Goal: Information Seeking & Learning: Check status

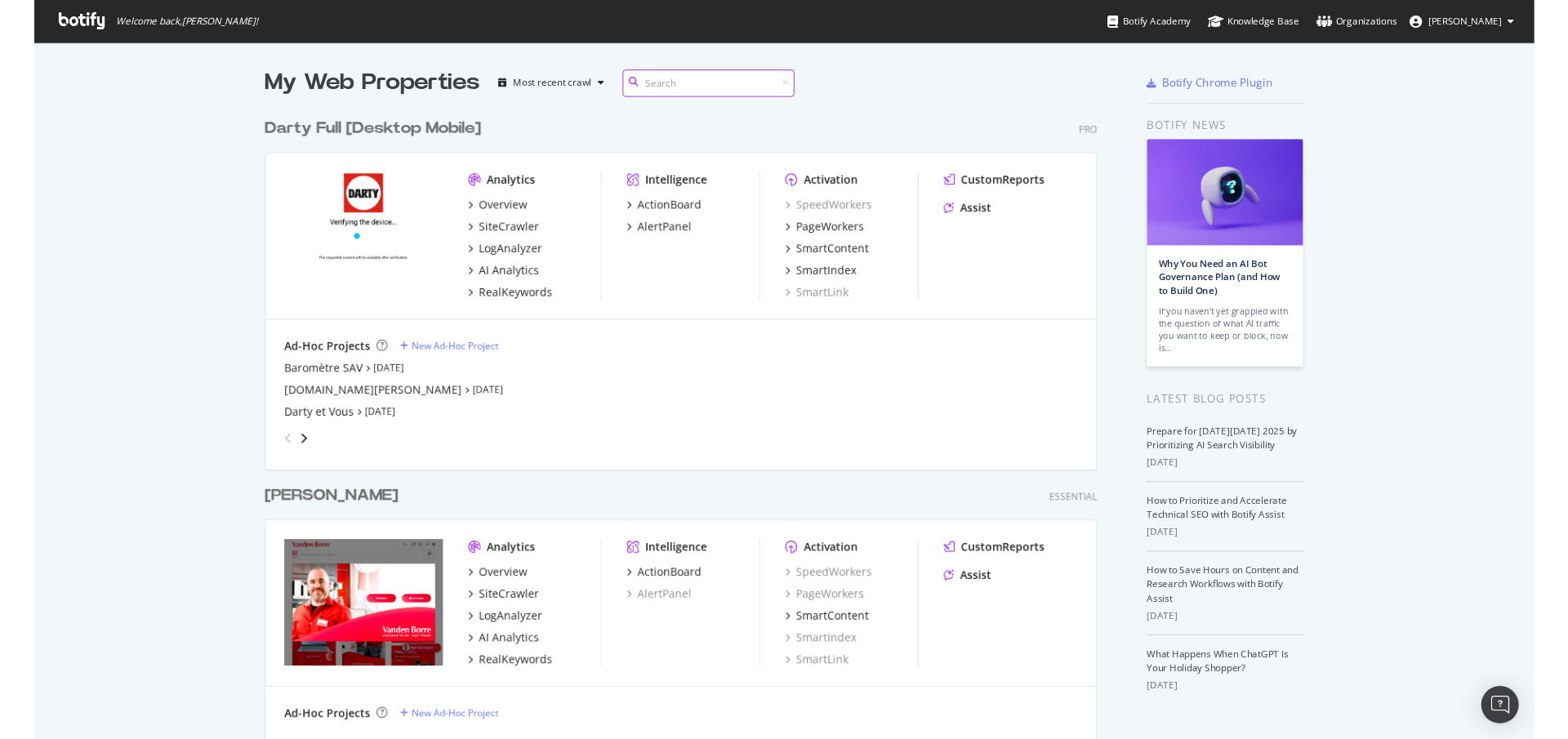
scroll to position [773, 1568]
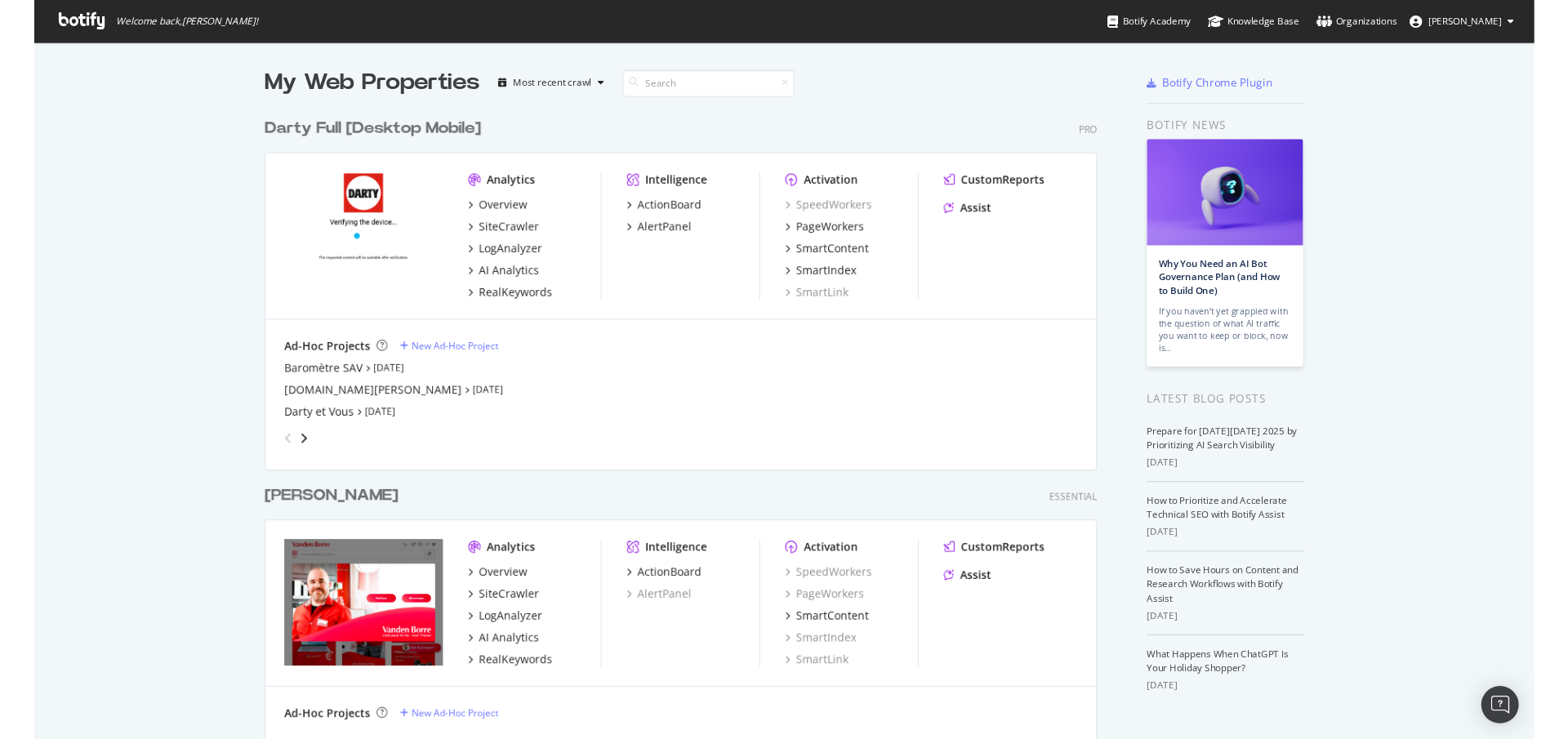
scroll to position [739, 1568]
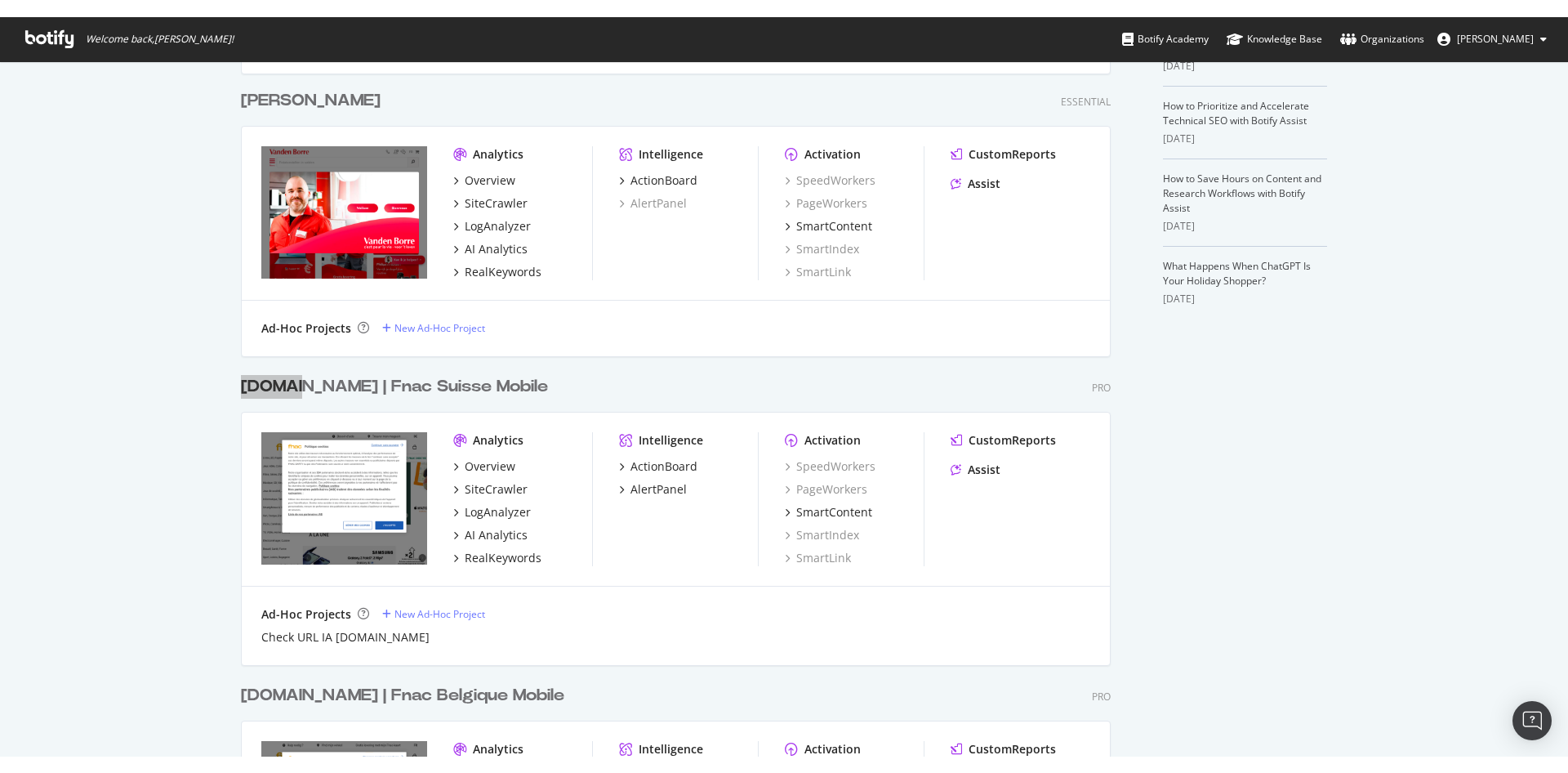
scroll to position [1052, 0]
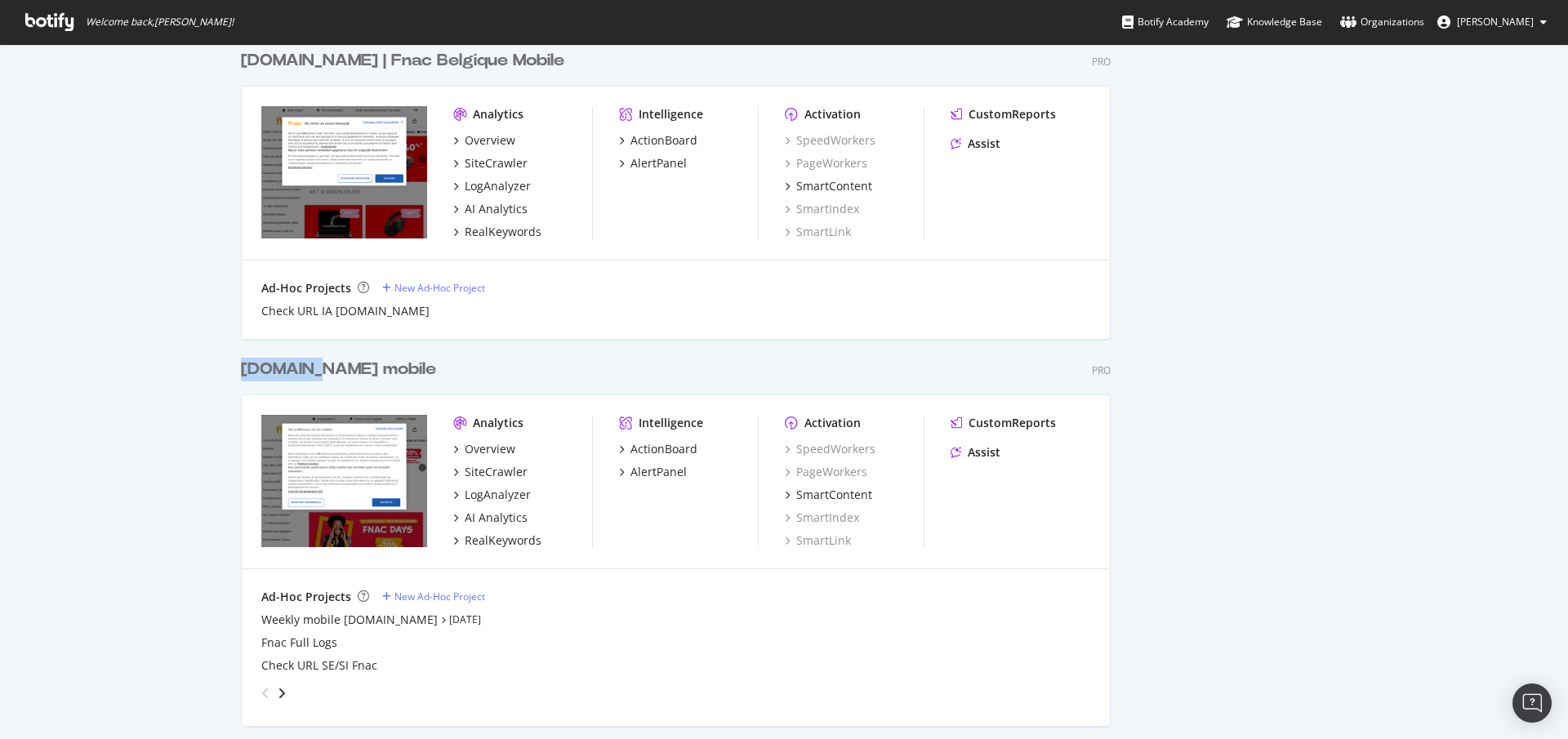
click at [305, 373] on div "[DOMAIN_NAME] mobile" at bounding box center [338, 369] width 195 height 24
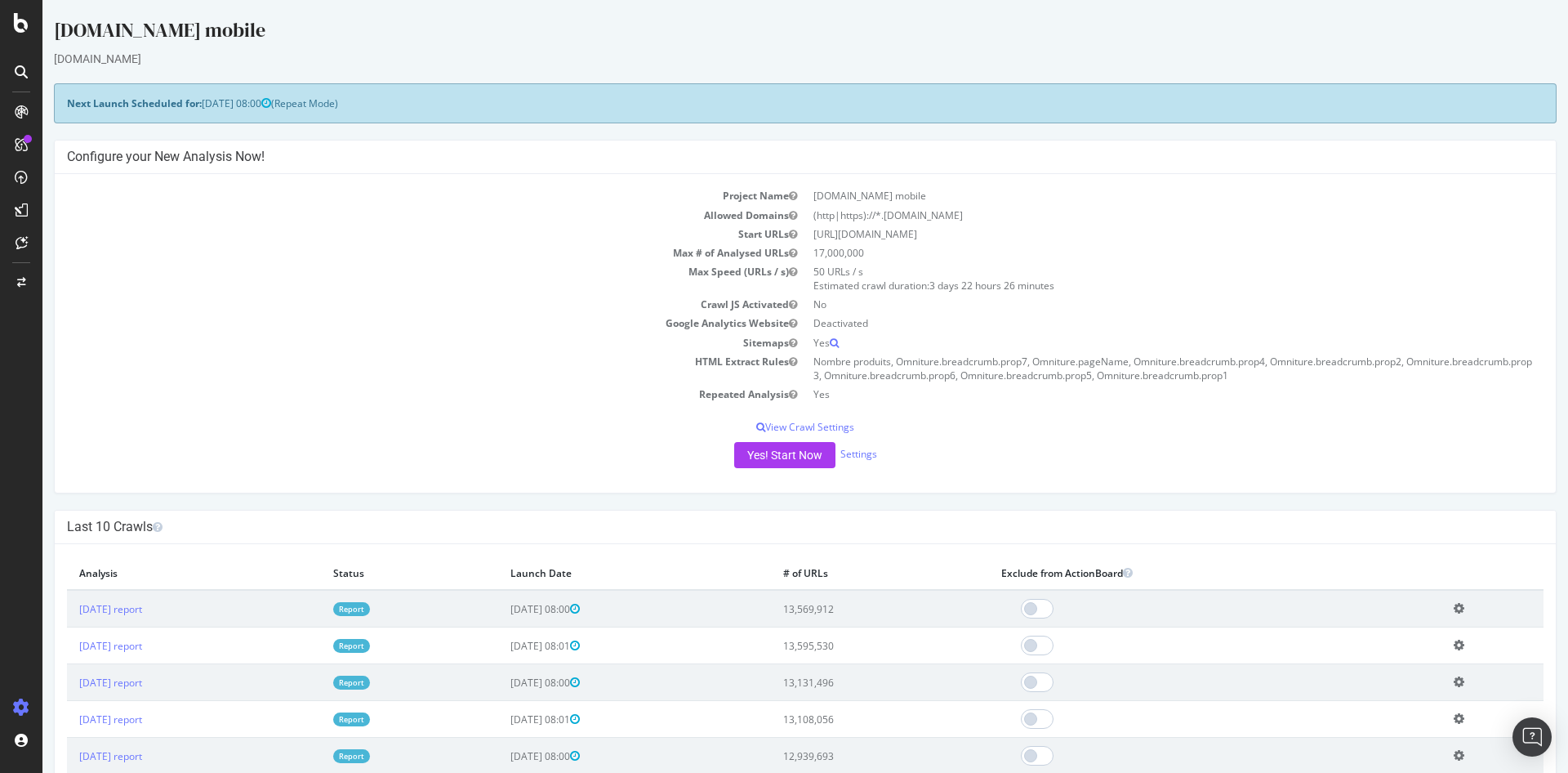
click at [1120, 450] on div "Yes! Start Now Settings" at bounding box center [805, 455] width 1477 height 26
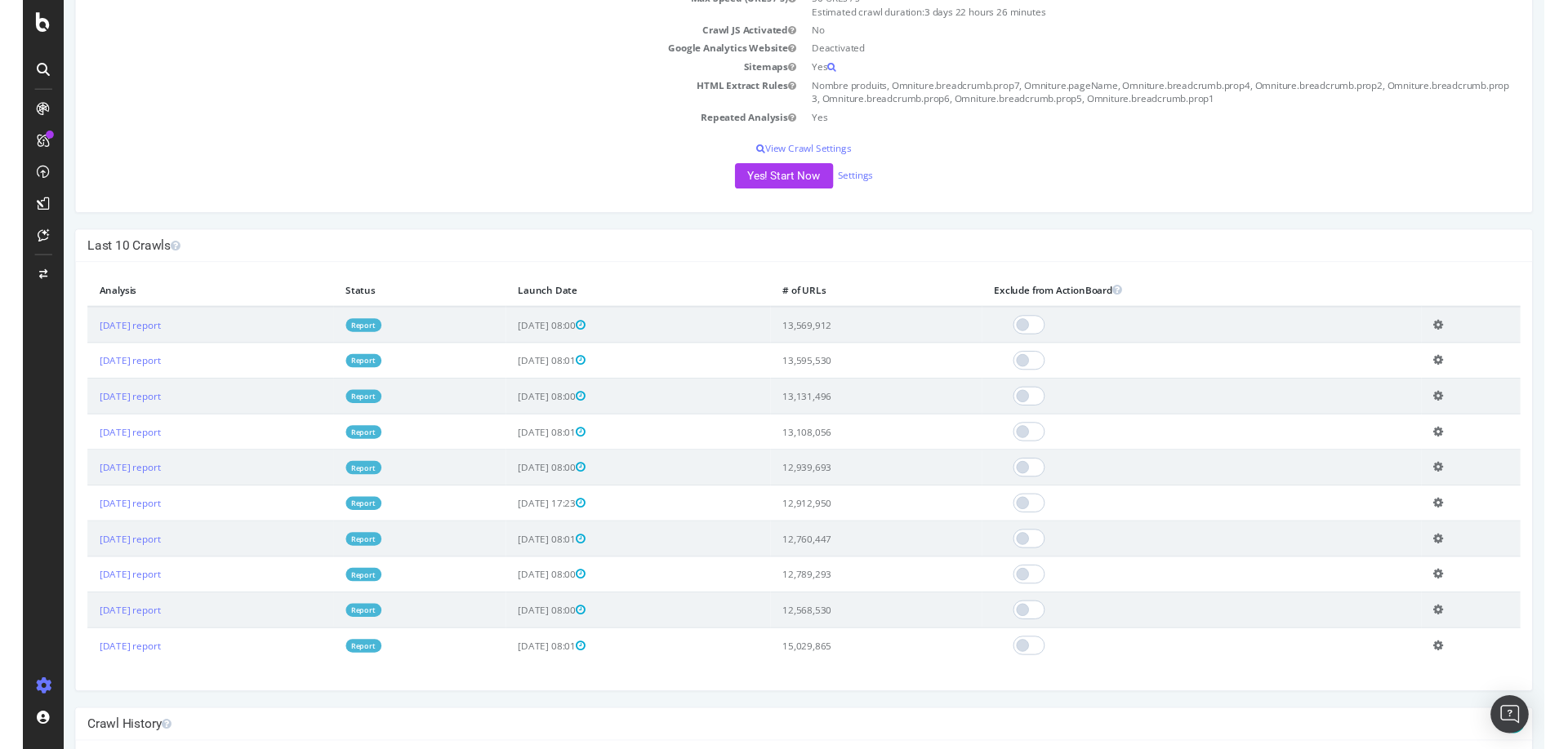
scroll to position [272, 0]
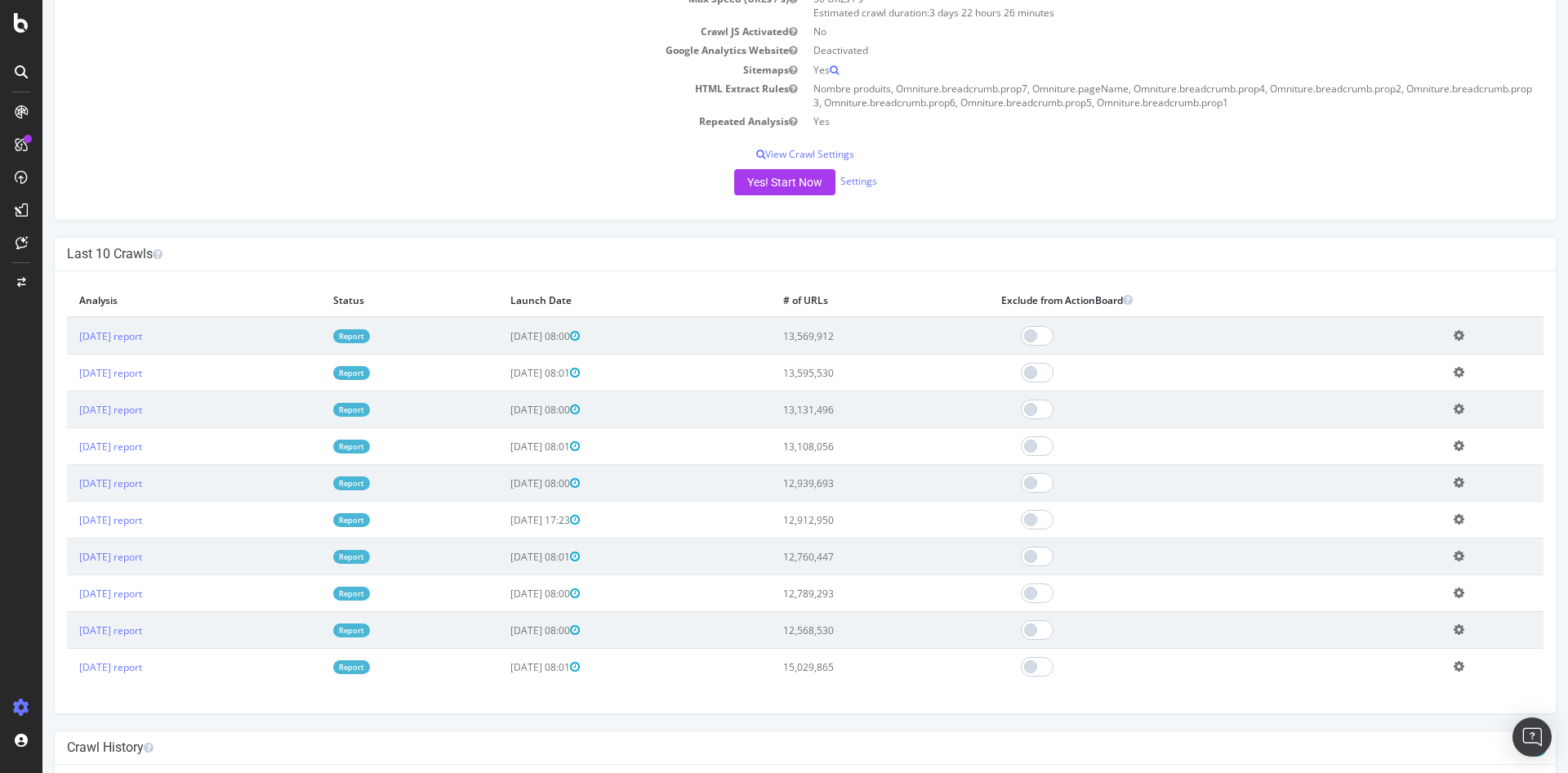
click at [370, 337] on link "Report" at bounding box center [351, 337] width 37 height 14
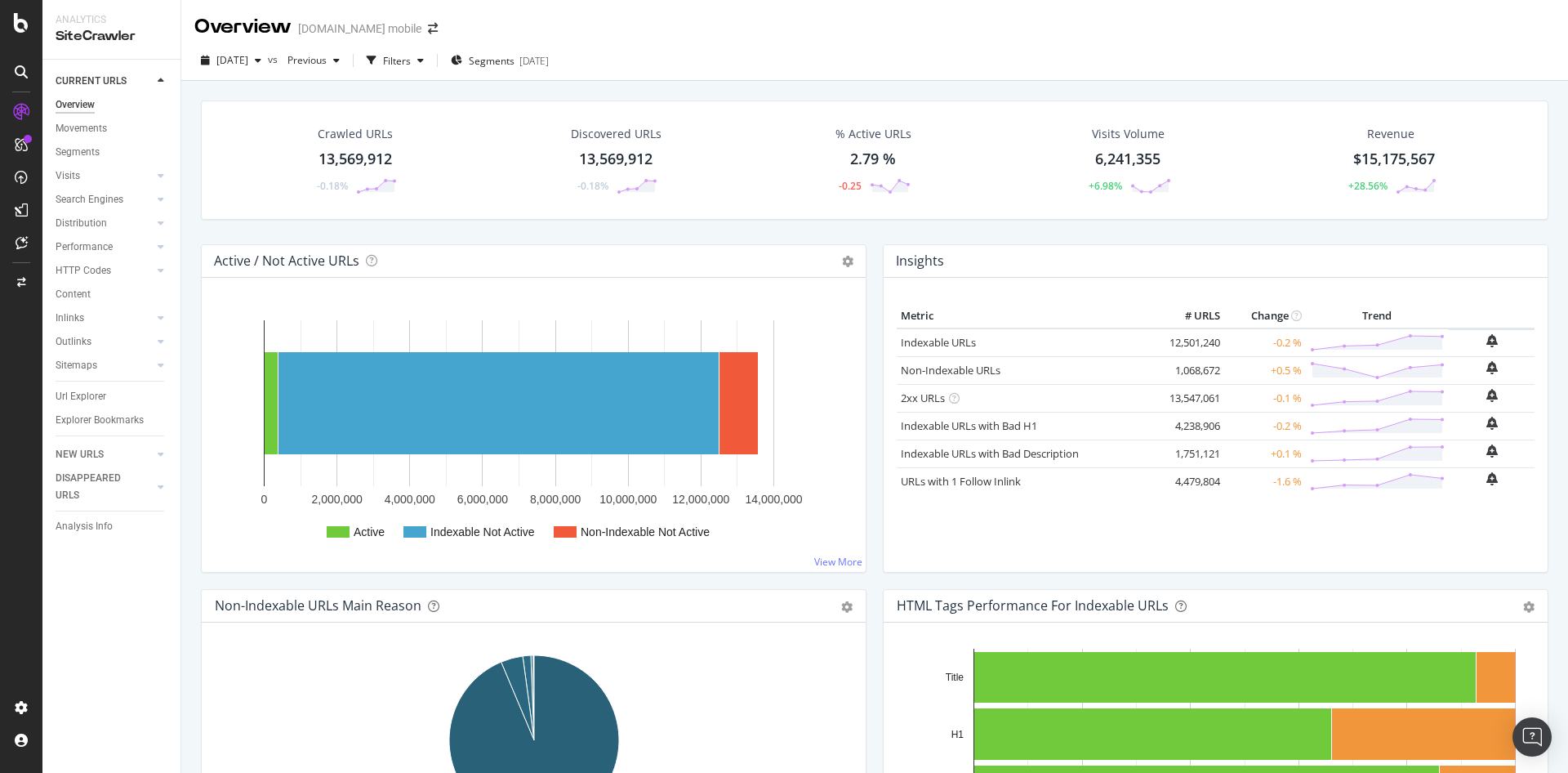
click at [348, 153] on div "13,569,912" at bounding box center [355, 160] width 74 height 21
click at [348, 153] on div "Crawled URLs 13,569,912 -0.18% Discovered URLs 13,569,912 -0.18% % Active URLs …" at bounding box center [875, 467] width 1387 height 773
drag, startPoint x: 294, startPoint y: 159, endPoint x: 320, endPoint y: 160, distance: 26.0
click at [320, 160] on div "Crawled URLs 13,569,912 -0.18%" at bounding box center [355, 160] width 258 height 85
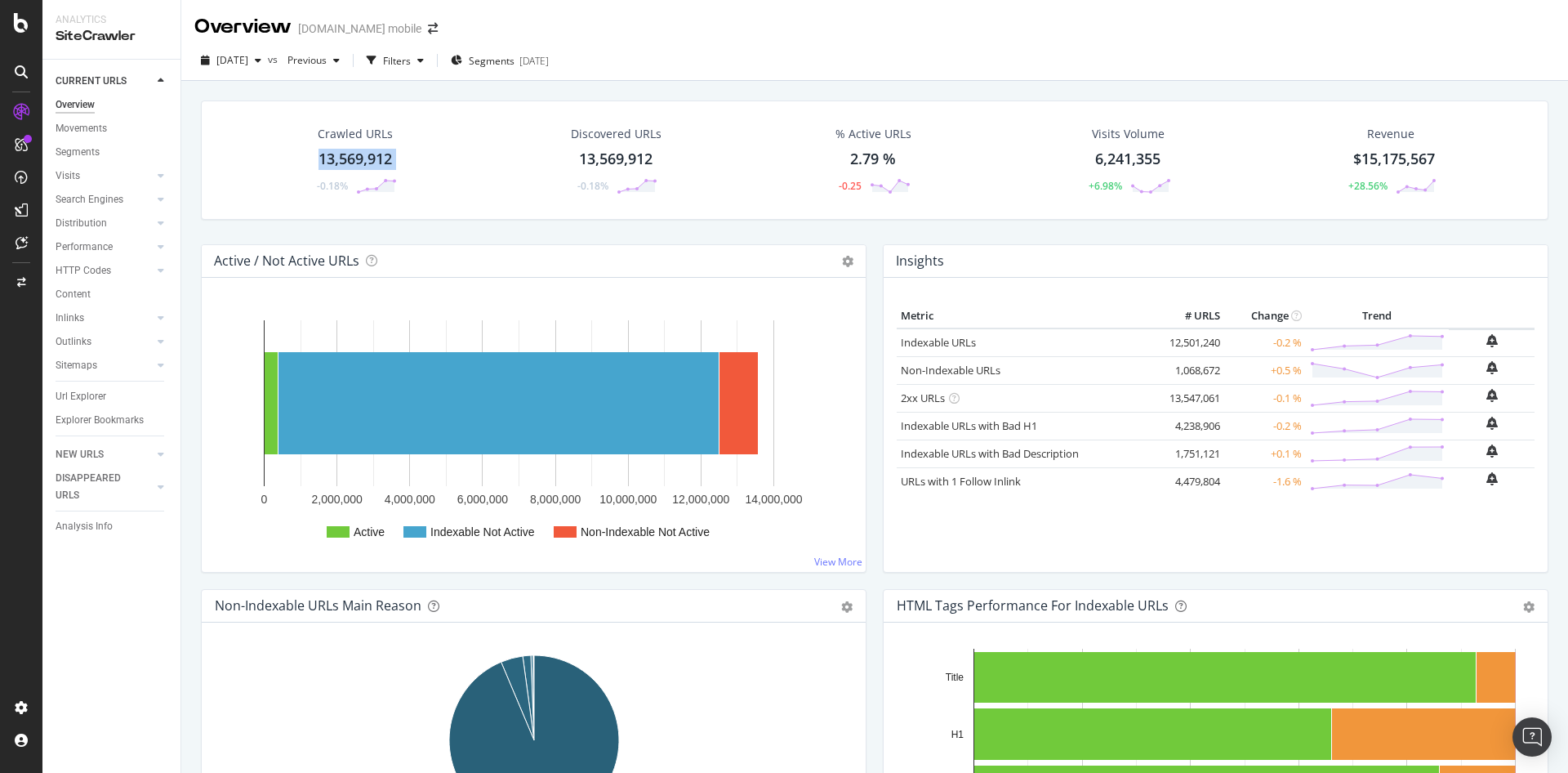
copy div "13,569,912"
drag, startPoint x: 1161, startPoint y: 340, endPoint x: 1259, endPoint y: 270, distance: 120.4
click at [1225, 348] on tr "Indexable URLs 12,501,240 -0.2 %" at bounding box center [1216, 343] width 638 height 29
copy td "12,501,240"
click at [872, 225] on div "Crawled URLs 13,569,912 -0.18% Discovered URLs 13,569,912 -0.18% % Active URLs …" at bounding box center [875, 173] width 1364 height 144
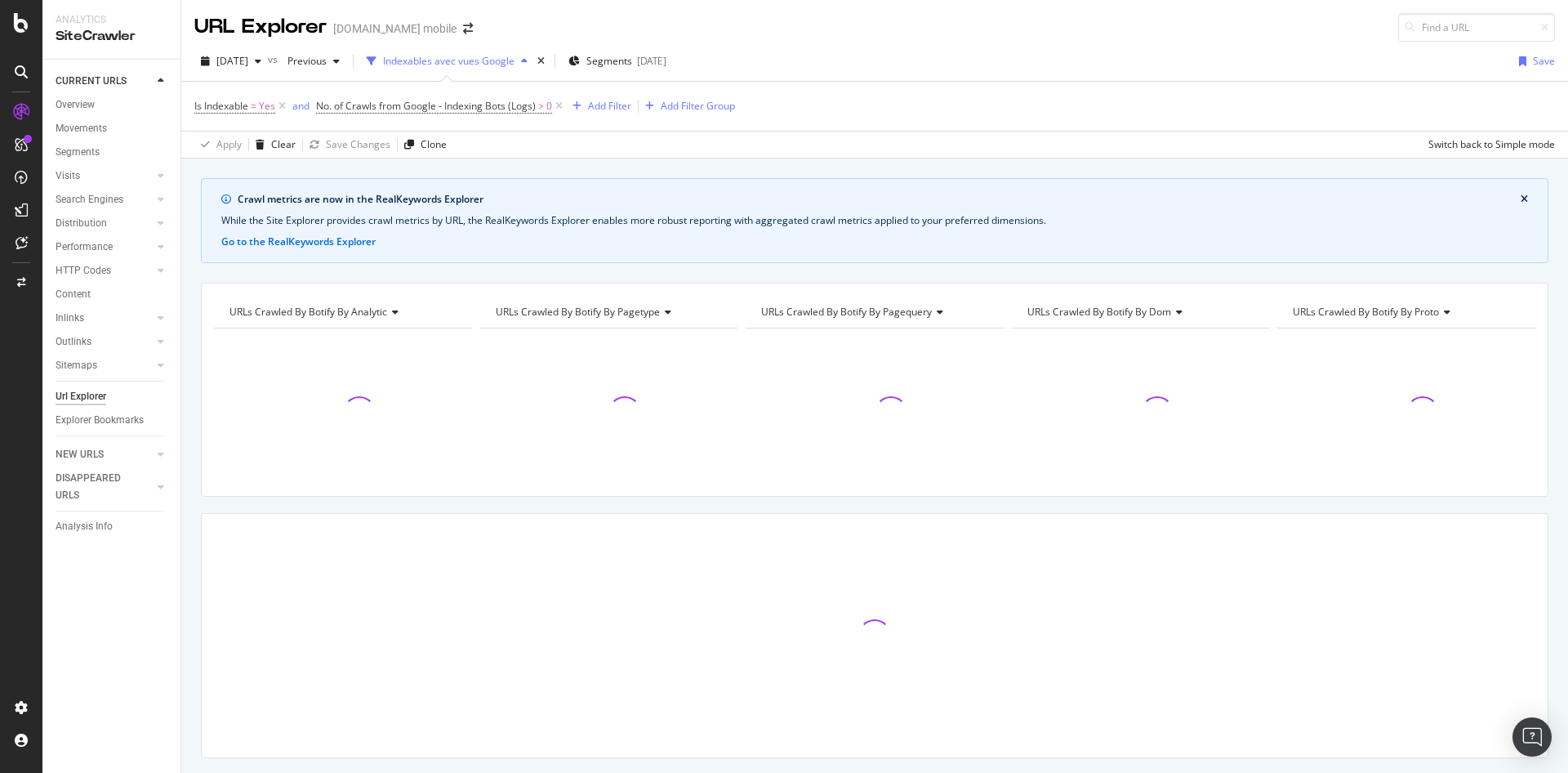
click at [855, 44] on div "2025 Oct. 1st vs Previous Indexables avec vues Google Segments 2025-08-11 Save …" at bounding box center [875, 100] width 1387 height 117
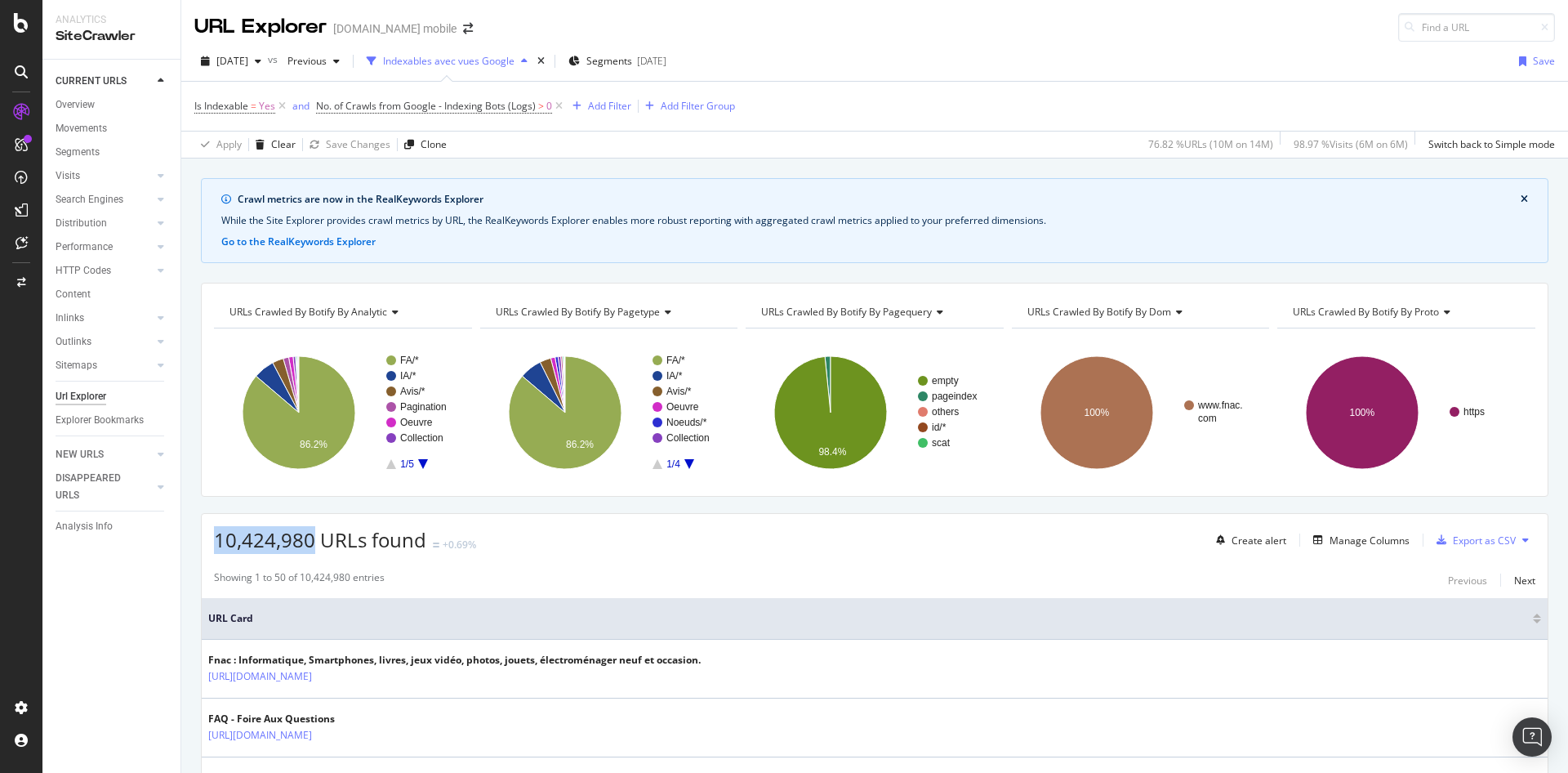
drag, startPoint x: 216, startPoint y: 543, endPoint x: 316, endPoint y: 534, distance: 100.4
click at [316, 534] on span "10,424,980 URLs found" at bounding box center [320, 539] width 212 height 27
copy span "10,424,980"
drag, startPoint x: 301, startPoint y: 541, endPoint x: 213, endPoint y: 535, distance: 88.2
click at [213, 535] on div "1,855,775 URLs found -7.76% Create alert Manage Columns Export as CSV" at bounding box center [875, 534] width 1346 height 40
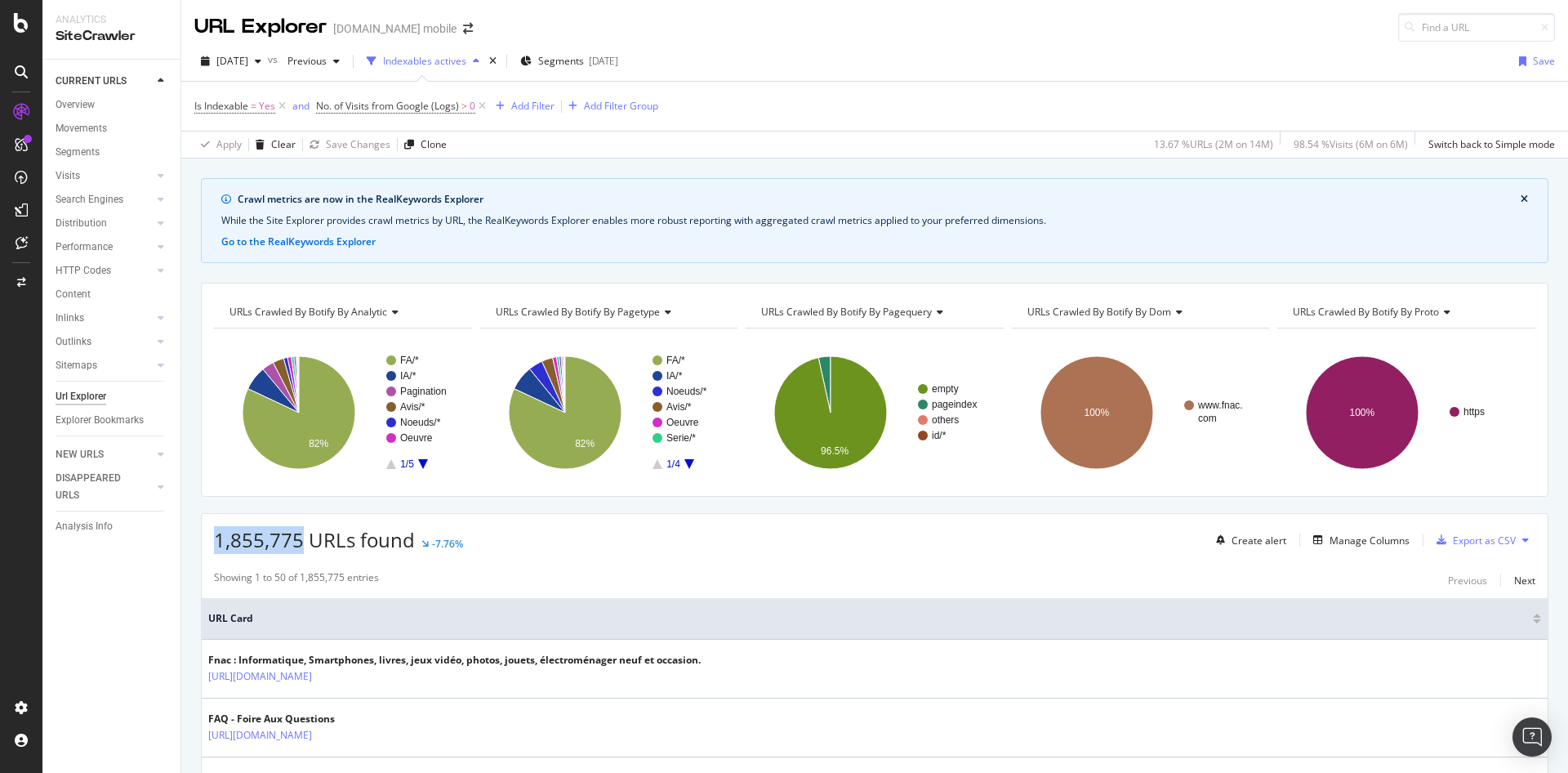
copy span "1,855,775"
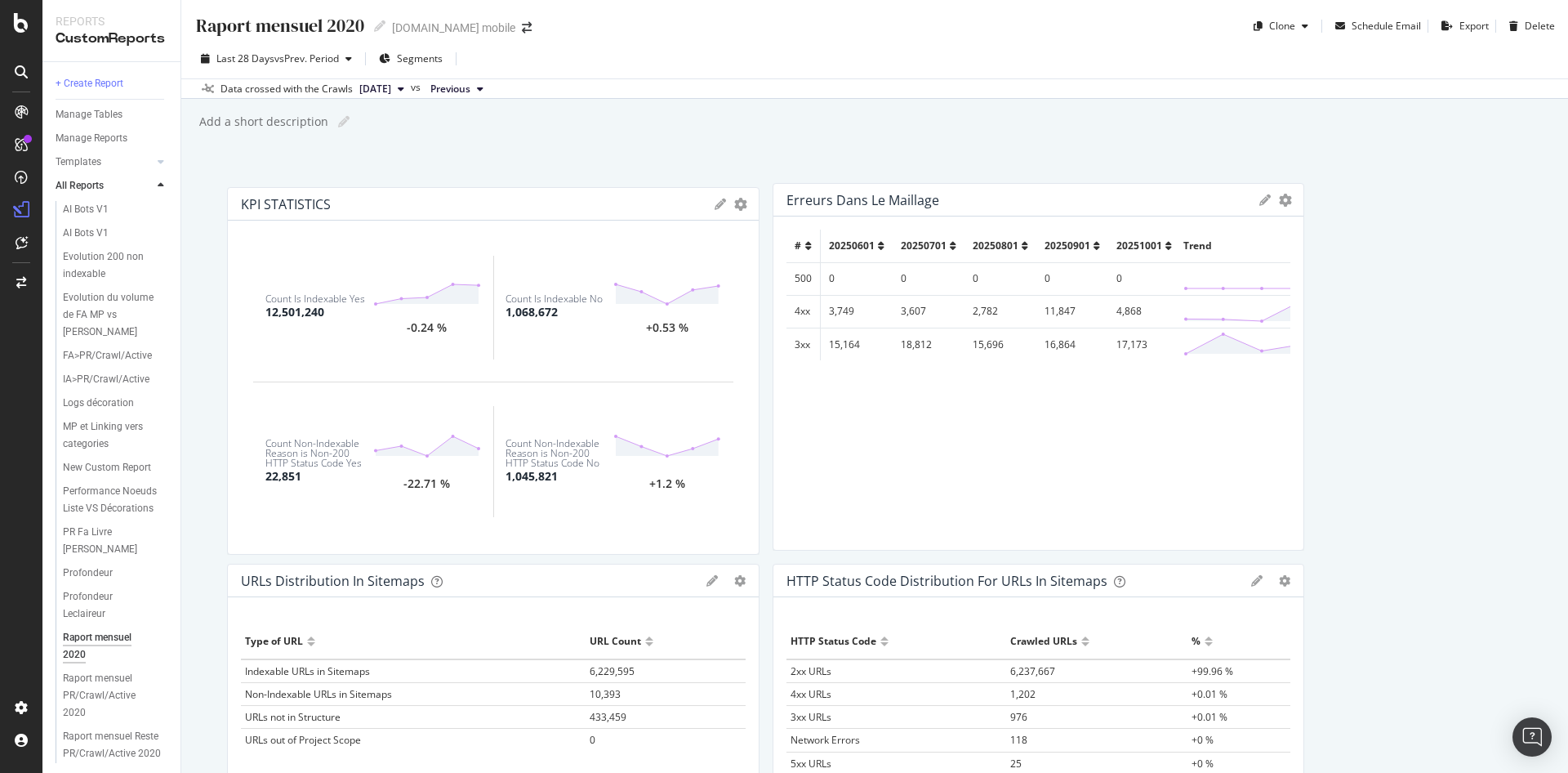
drag, startPoint x: 561, startPoint y: 310, endPoint x: 509, endPoint y: 315, distance: 52.2
click at [509, 315] on div "Count Is Indexable No 1,068,672" at bounding box center [559, 307] width 108 height 26
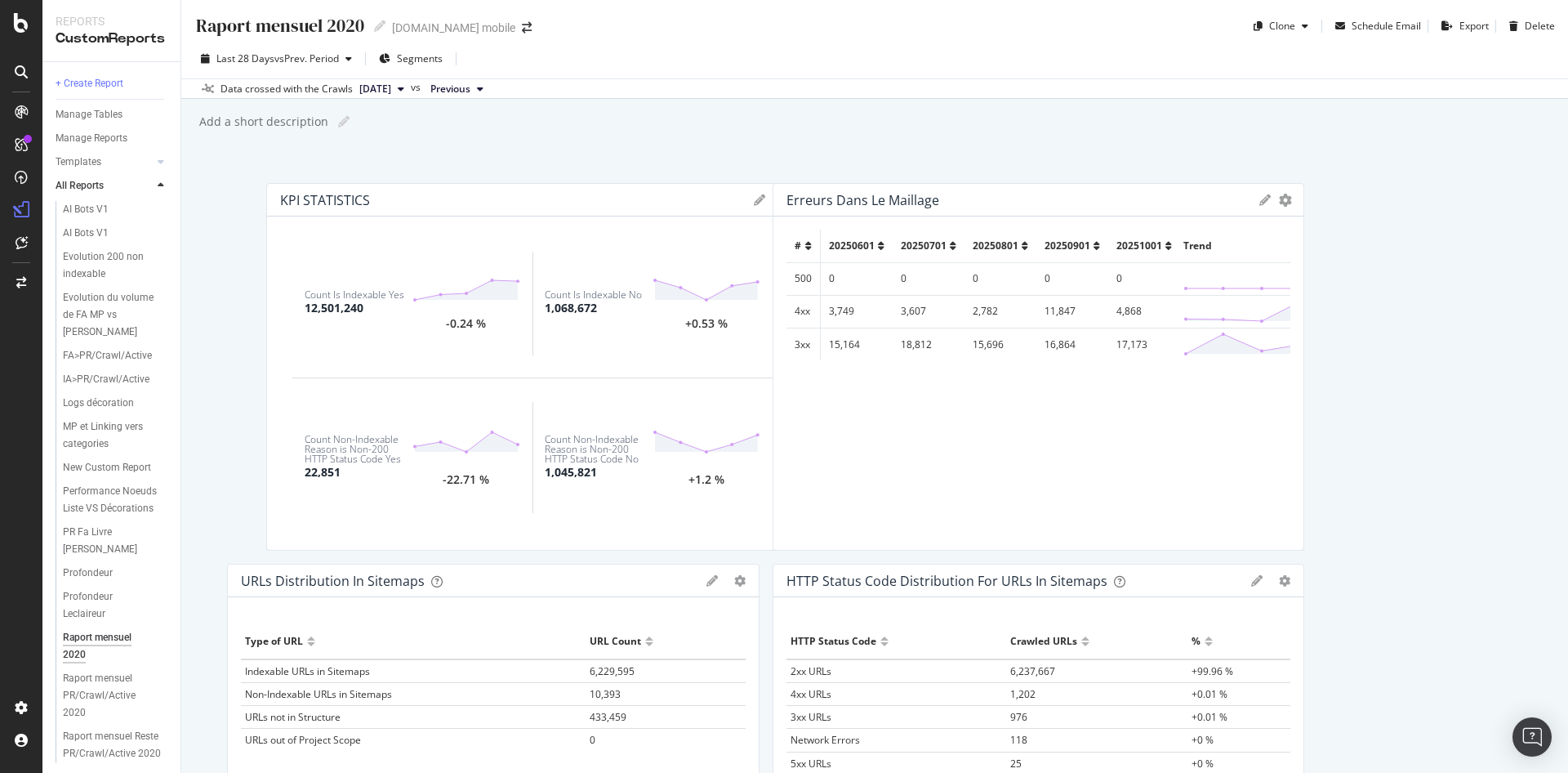
drag, startPoint x: 509, startPoint y: 309, endPoint x: 537, endPoint y: 307, distance: 28.1
click at [545, 307] on div "1,068,672" at bounding box center [571, 308] width 53 height 17
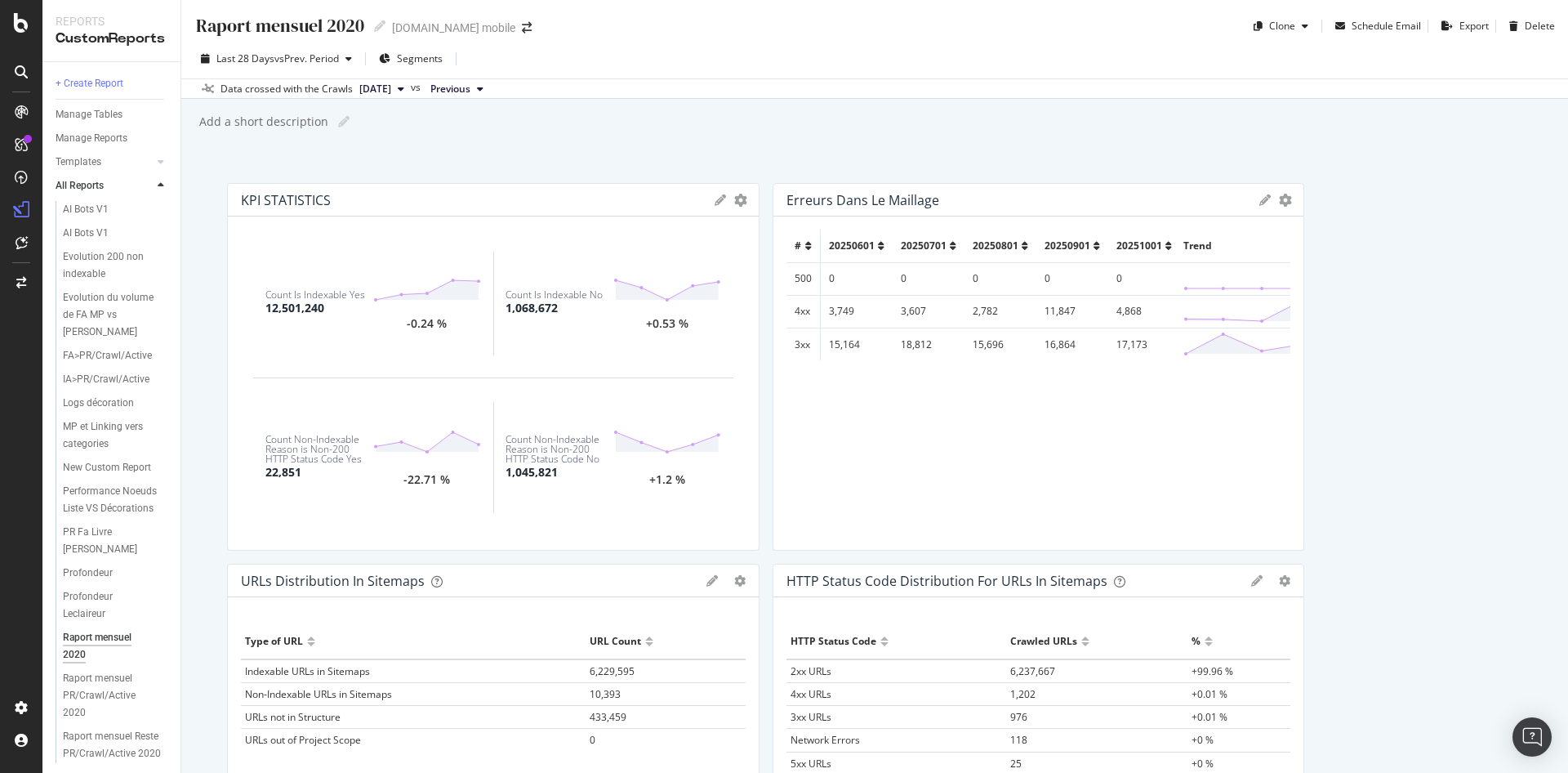
click at [537, 307] on div "1,068,672" at bounding box center [532, 308] width 53 height 17
click at [536, 307] on div "1,068,672" at bounding box center [532, 308] width 53 height 17
click at [533, 308] on div "1,068,672" at bounding box center [532, 308] width 53 height 17
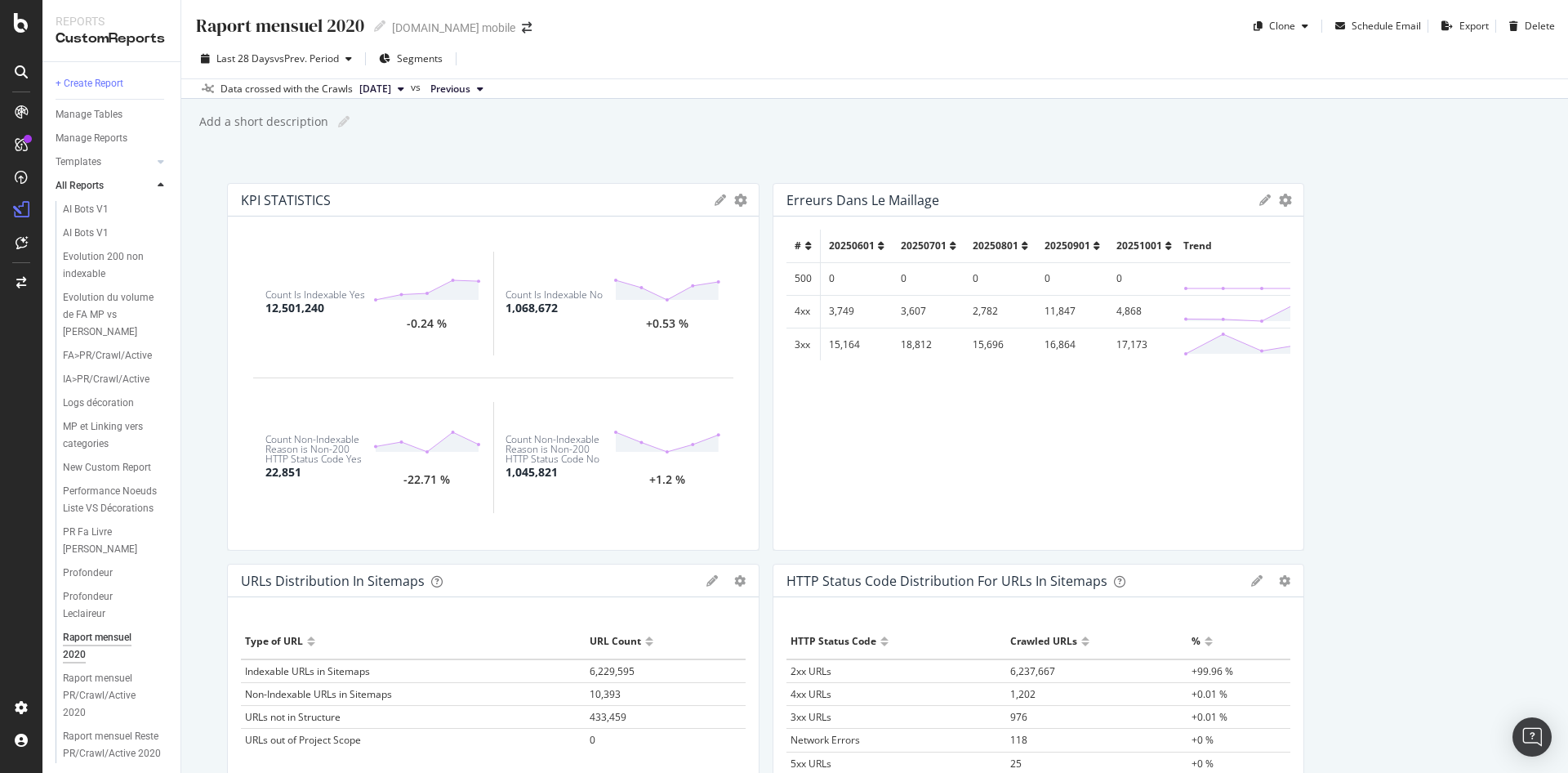
click at [533, 308] on div "1,068,672" at bounding box center [532, 308] width 53 height 17
click at [1131, 308] on td "4,868" at bounding box center [1145, 310] width 72 height 32
click at [1116, 348] on td "17,173" at bounding box center [1145, 344] width 72 height 32
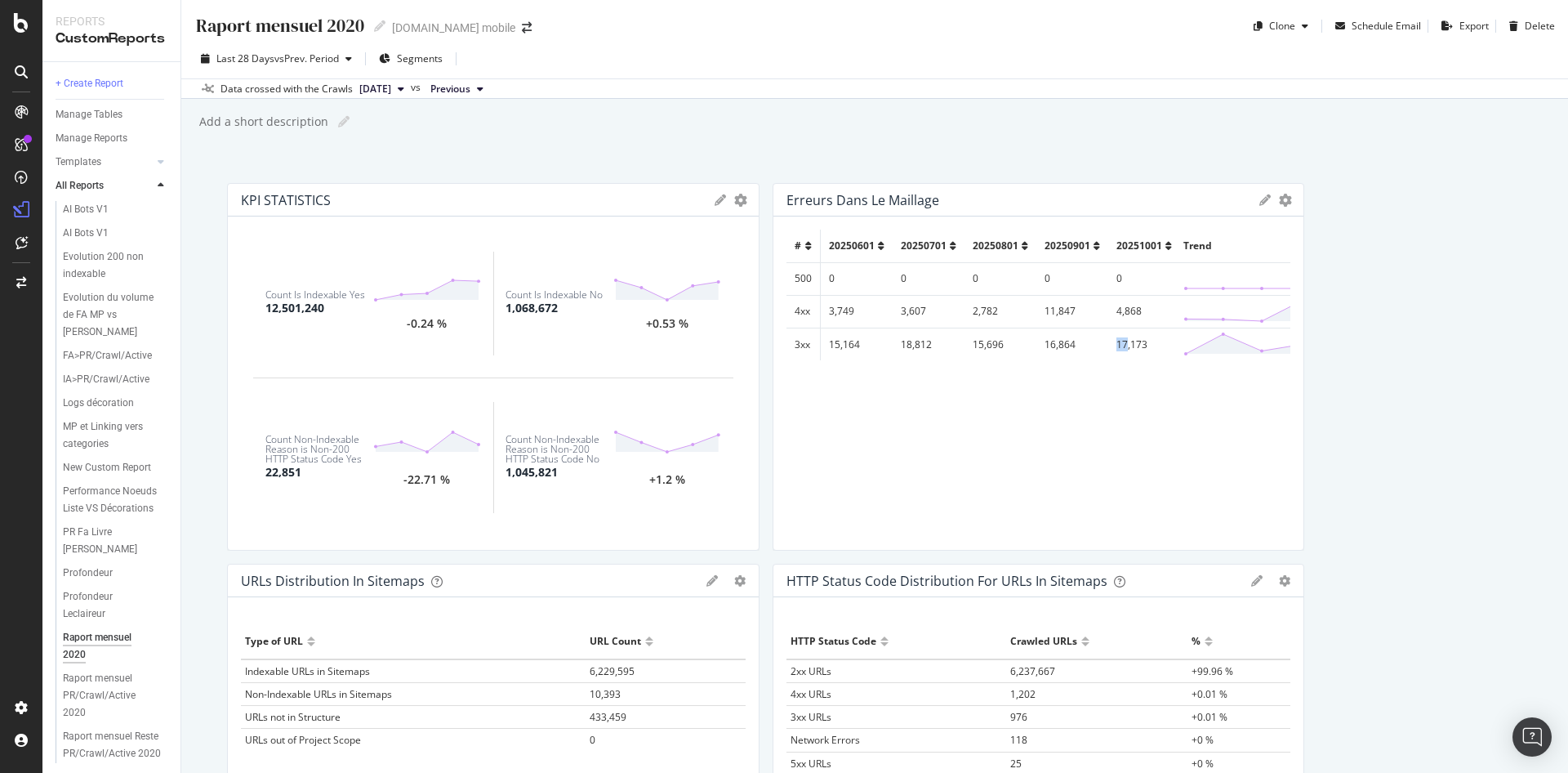
click at [1116, 348] on td "17,173" at bounding box center [1145, 344] width 72 height 32
